Goal: Information Seeking & Learning: Learn about a topic

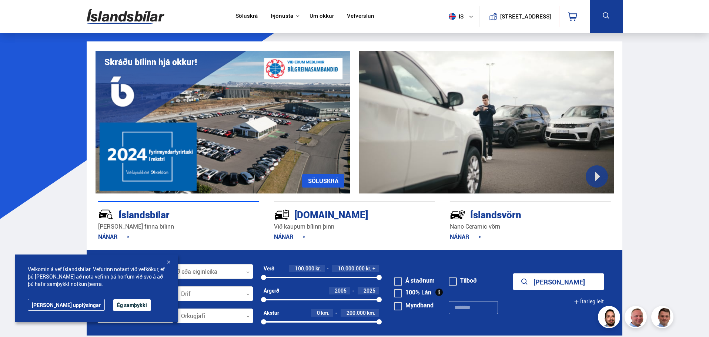
click at [546, 284] on button "[PERSON_NAME]" at bounding box center [558, 282] width 91 height 17
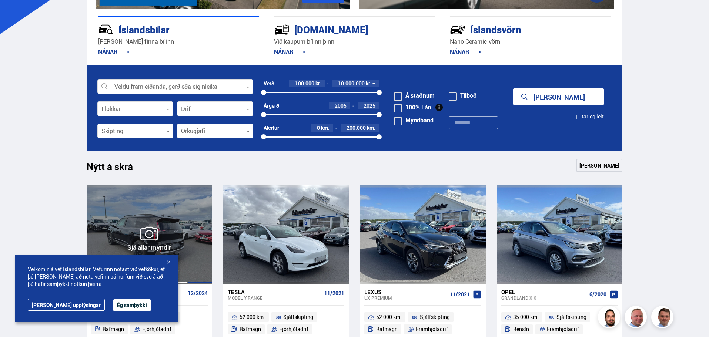
scroll to position [333, 0]
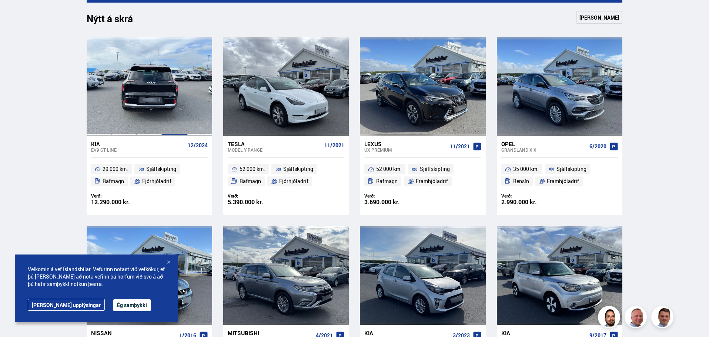
click at [169, 99] on div at bounding box center [174, 86] width 25 height 99
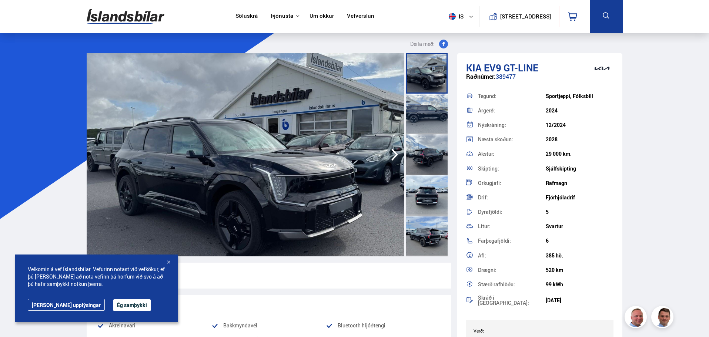
click at [92, 19] on img at bounding box center [126, 16] width 78 height 24
